Goal: Task Accomplishment & Management: Complete application form

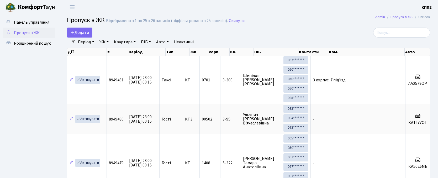
select select "25"
click at [87, 32] on span "Додати" at bounding box center [79, 33] width 19 height 6
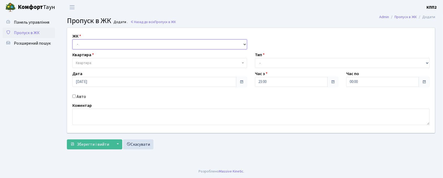
click at [102, 43] on select "- КТ, вул. Регенераторна, 4 КТ2, просп. Соборності, 17 КТ3, вул. Березнева, 16 …" at bounding box center [159, 44] width 175 height 10
select select "271"
click at [72, 39] on select "- КТ, вул. Регенераторна, 4 КТ2, просп. Соборності, 17 КТ3, вул. Березнева, 16 …" at bounding box center [159, 44] width 175 height 10
select select
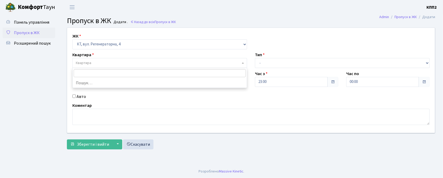
click at [99, 62] on span "Квартира" at bounding box center [158, 62] width 165 height 5
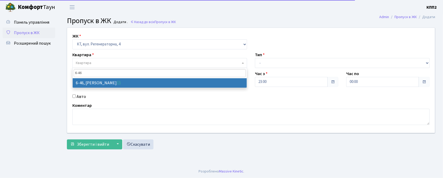
type input "6-46"
drag, startPoint x: 120, startPoint y: 82, endPoint x: 132, endPoint y: 82, distance: 11.8
select select "5226"
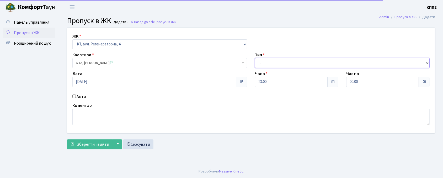
click at [268, 61] on select "- Доставка Таксі Гості Сервіс" at bounding box center [342, 63] width 175 height 10
select select "3"
click at [255, 58] on select "- Доставка Таксі Гості Сервіс" at bounding box center [342, 63] width 175 height 10
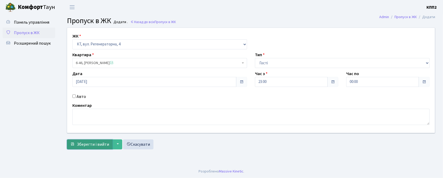
click at [85, 145] on span "Зберегти і вийти" at bounding box center [93, 145] width 32 height 6
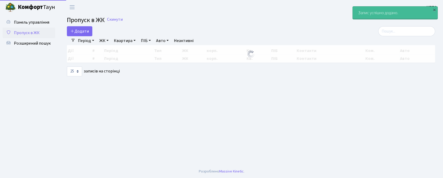
select select "25"
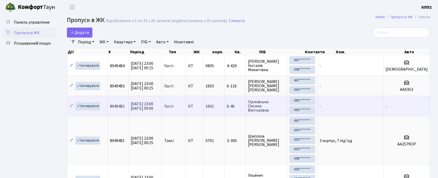
click at [174, 107] on span "Гості" at bounding box center [168, 106] width 9 height 4
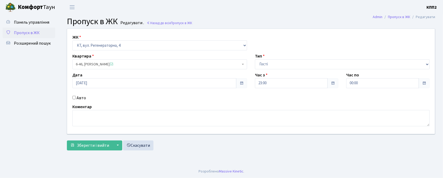
click at [83, 95] on label "Авто" at bounding box center [81, 98] width 9 height 6
click at [76, 96] on input "Авто" at bounding box center [73, 97] width 3 height 3
checkbox input "true"
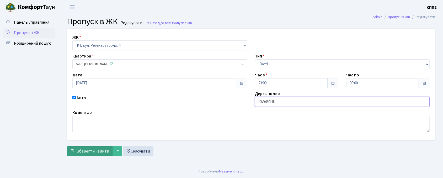
type input "КА9430НН"
click at [85, 155] on button "Зберегти і вийти" at bounding box center [90, 151] width 46 height 10
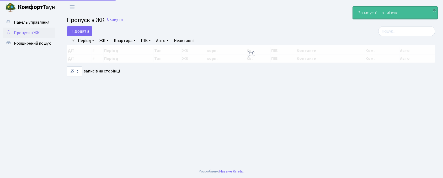
select select "25"
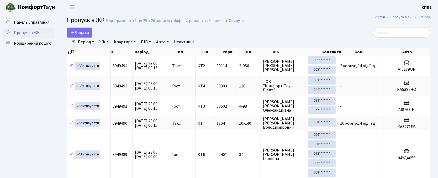
click at [77, 36] on link "Додати" at bounding box center [79, 33] width 25 height 10
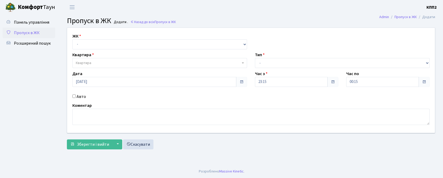
click at [88, 44] on select "- КТ, вул. Регенераторна, 4 КТ2, просп. [STREET_ADDRESS] [STREET_ADDRESS] [PERS…" at bounding box center [159, 44] width 175 height 10
select select "271"
click at [72, 39] on select "- КТ, вул. Регенераторна, 4 КТ2, просп. [STREET_ADDRESS] [STREET_ADDRESS] [PERS…" at bounding box center [159, 44] width 175 height 10
select select
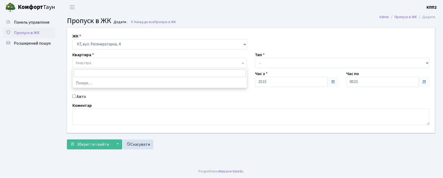
click at [96, 63] on span "Квартира" at bounding box center [158, 62] width 165 height 5
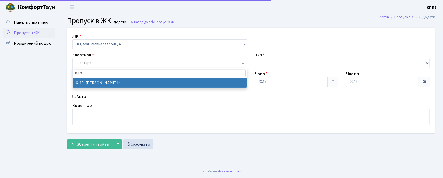
type input "6-19"
select select "5199"
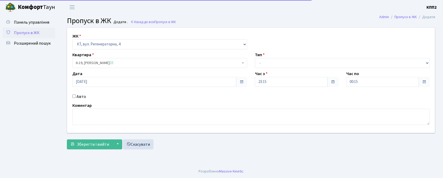
click at [79, 95] on label "Авто" at bounding box center [81, 96] width 9 height 6
click at [76, 95] on input "Авто" at bounding box center [73, 96] width 3 height 3
checkbox input "true"
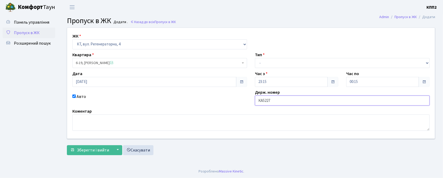
type input "КА5227ЕВ"
click at [276, 63] on select "- Доставка Таксі Гості Сервіс" at bounding box center [342, 63] width 175 height 10
select select "3"
click at [255, 58] on select "- Доставка Таксі Гості Сервіс" at bounding box center [342, 63] width 175 height 10
click at [83, 147] on span "Зберегти і вийти" at bounding box center [93, 150] width 32 height 6
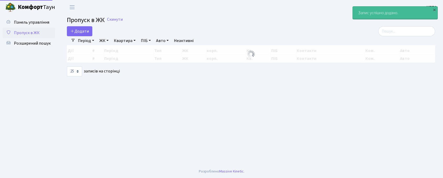
select select "25"
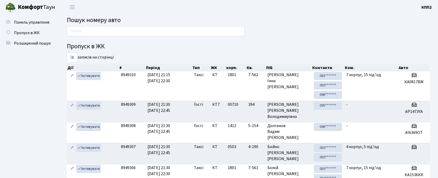
click at [9, 141] on ul "Панель управління Пропуск в ЖК Розширений пошук" at bounding box center [29, 132] width 53 height 231
click at [35, 94] on ul "Панель управління Пропуск в ЖК Розширений пошук" at bounding box center [29, 132] width 53 height 231
click at [33, 89] on ul "Панель управління Пропуск в ЖК Розширений пошук" at bounding box center [29, 132] width 53 height 231
click at [22, 80] on ul "Панель управління Пропуск в ЖК Розширений пошук" at bounding box center [29, 132] width 53 height 231
